Goal: Task Accomplishment & Management: Manage account settings

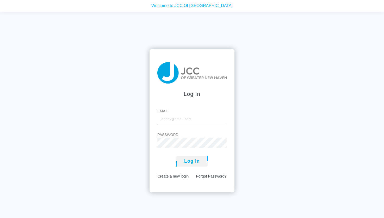
click at [161, 117] on input "Email" at bounding box center [191, 119] width 69 height 10
type input "[EMAIL_ADDRESS][DOMAIN_NAME]"
click at [191, 158] on button "Log In" at bounding box center [191, 161] width 31 height 11
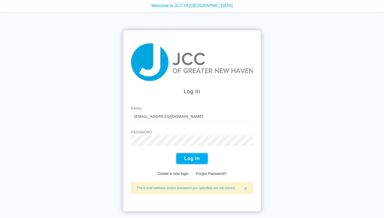
click at [184, 156] on button "Log In" at bounding box center [191, 158] width 31 height 11
click at [189, 158] on button "Log In" at bounding box center [191, 158] width 31 height 11
